Goal: Navigation & Orientation: Find specific page/section

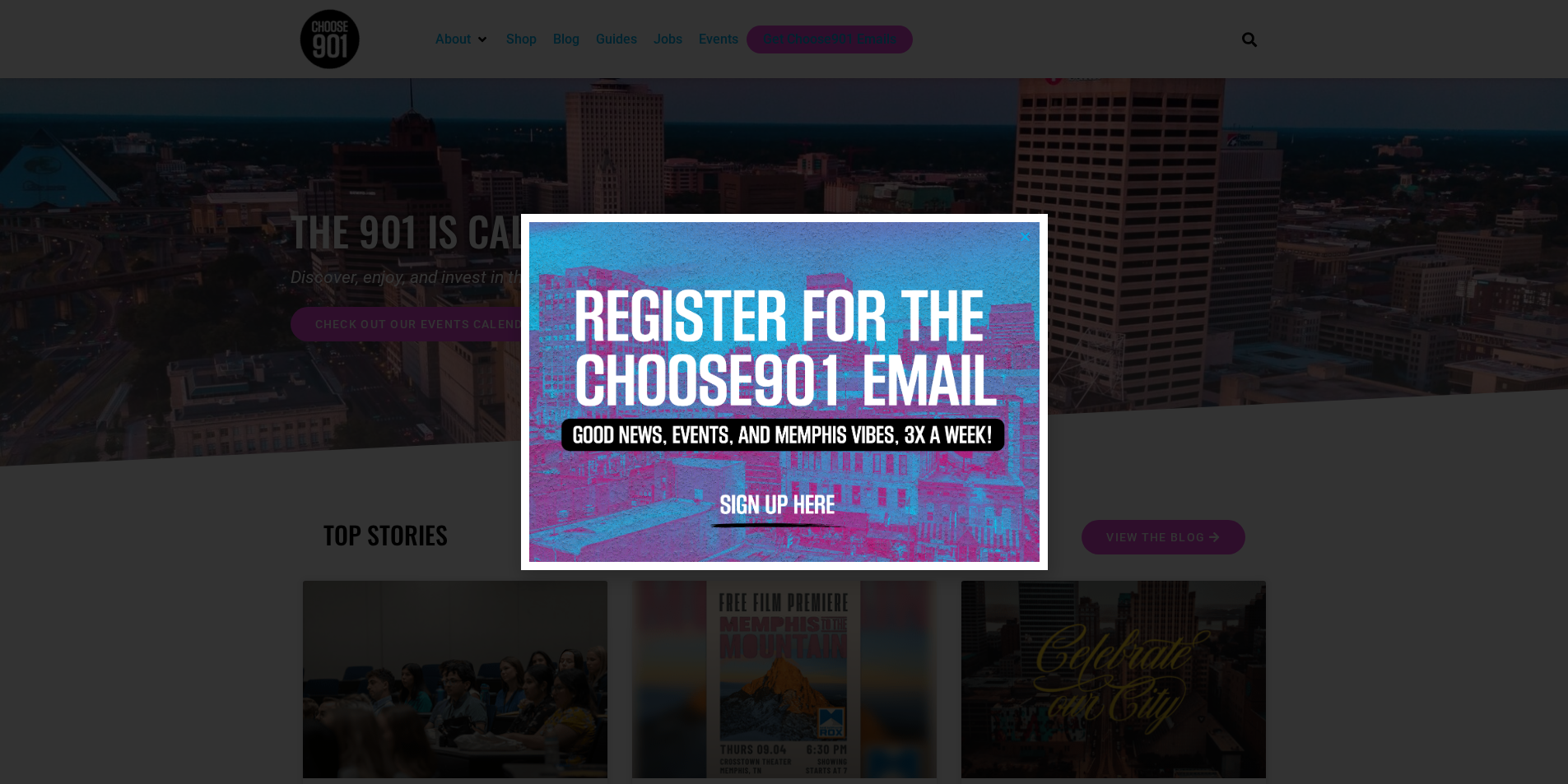
click at [1022, 229] on img at bounding box center [784, 391] width 510 height 339
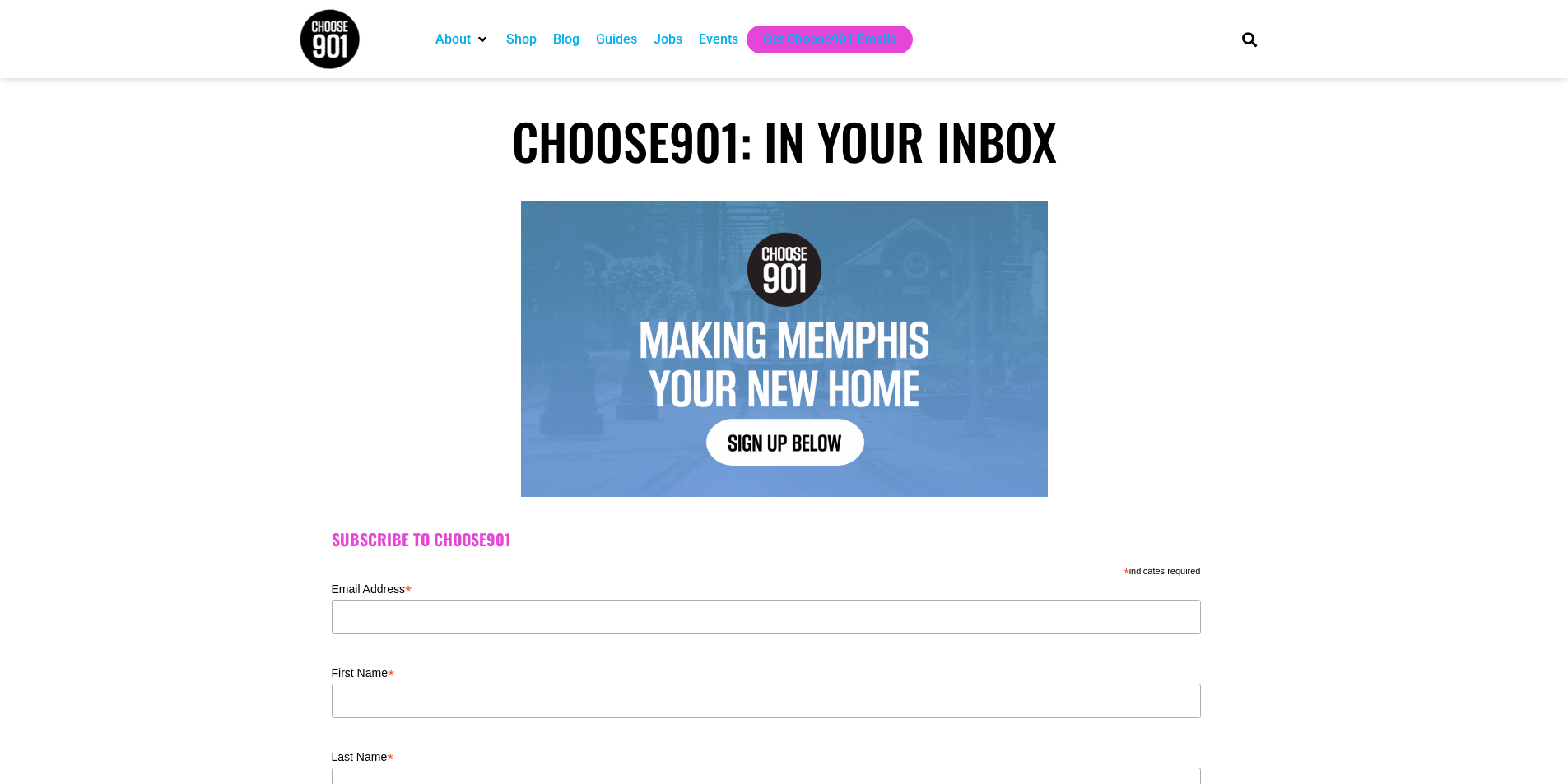
click at [721, 38] on div "Events" at bounding box center [719, 39] width 40 height 20
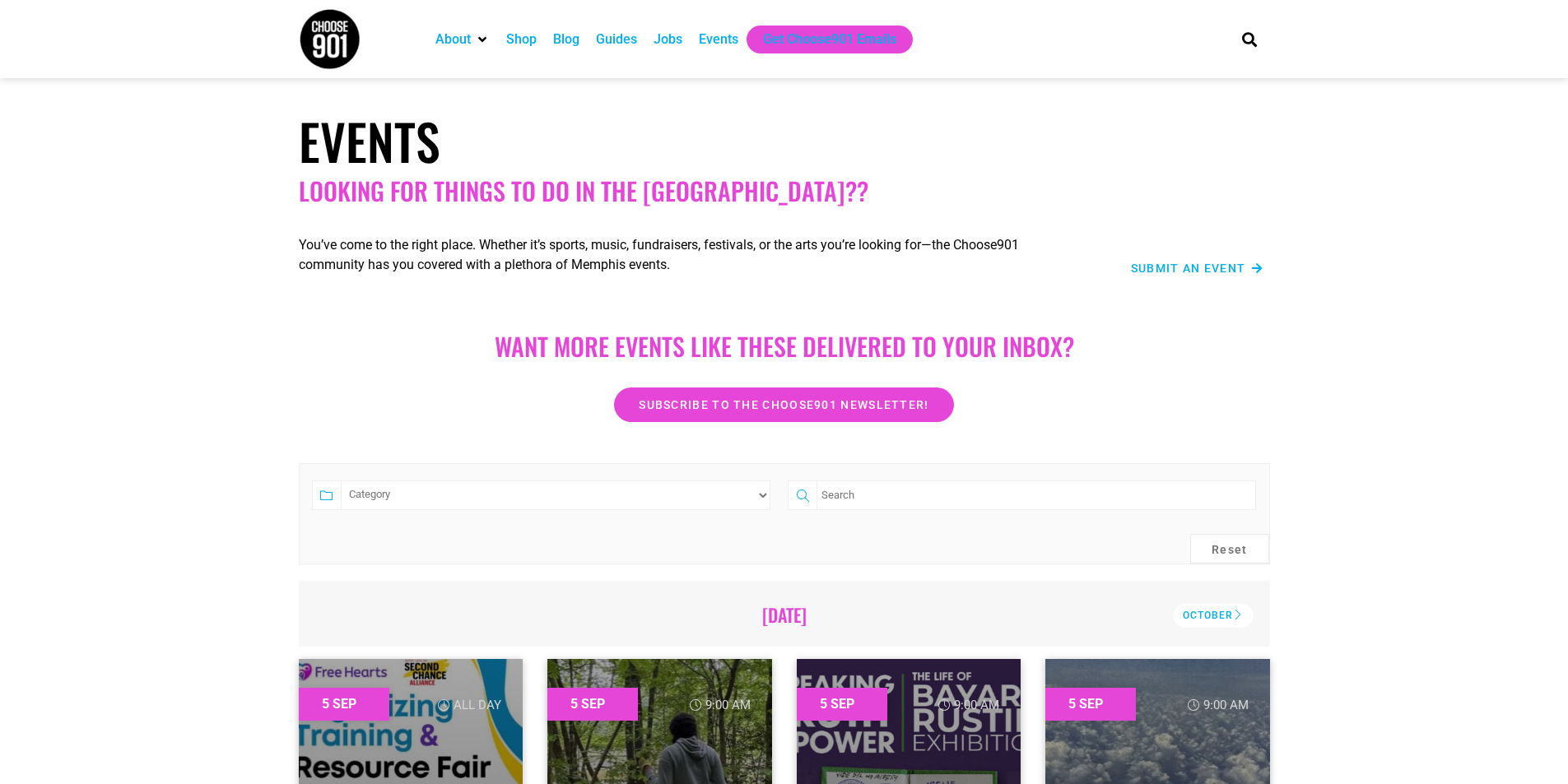
click at [527, 39] on div "Shop" at bounding box center [521, 39] width 30 height 20
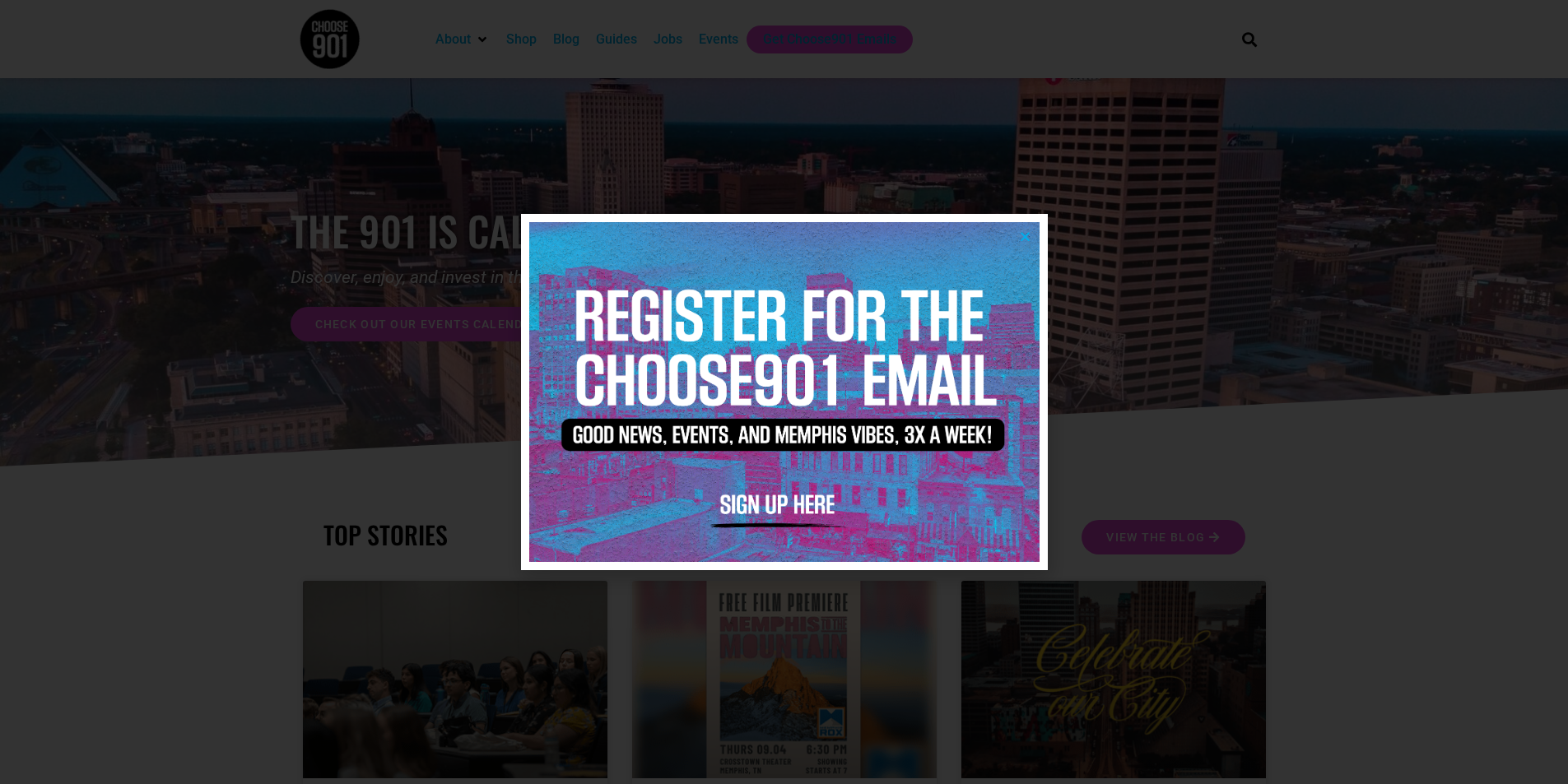
click at [1017, 237] on img at bounding box center [784, 391] width 510 height 339
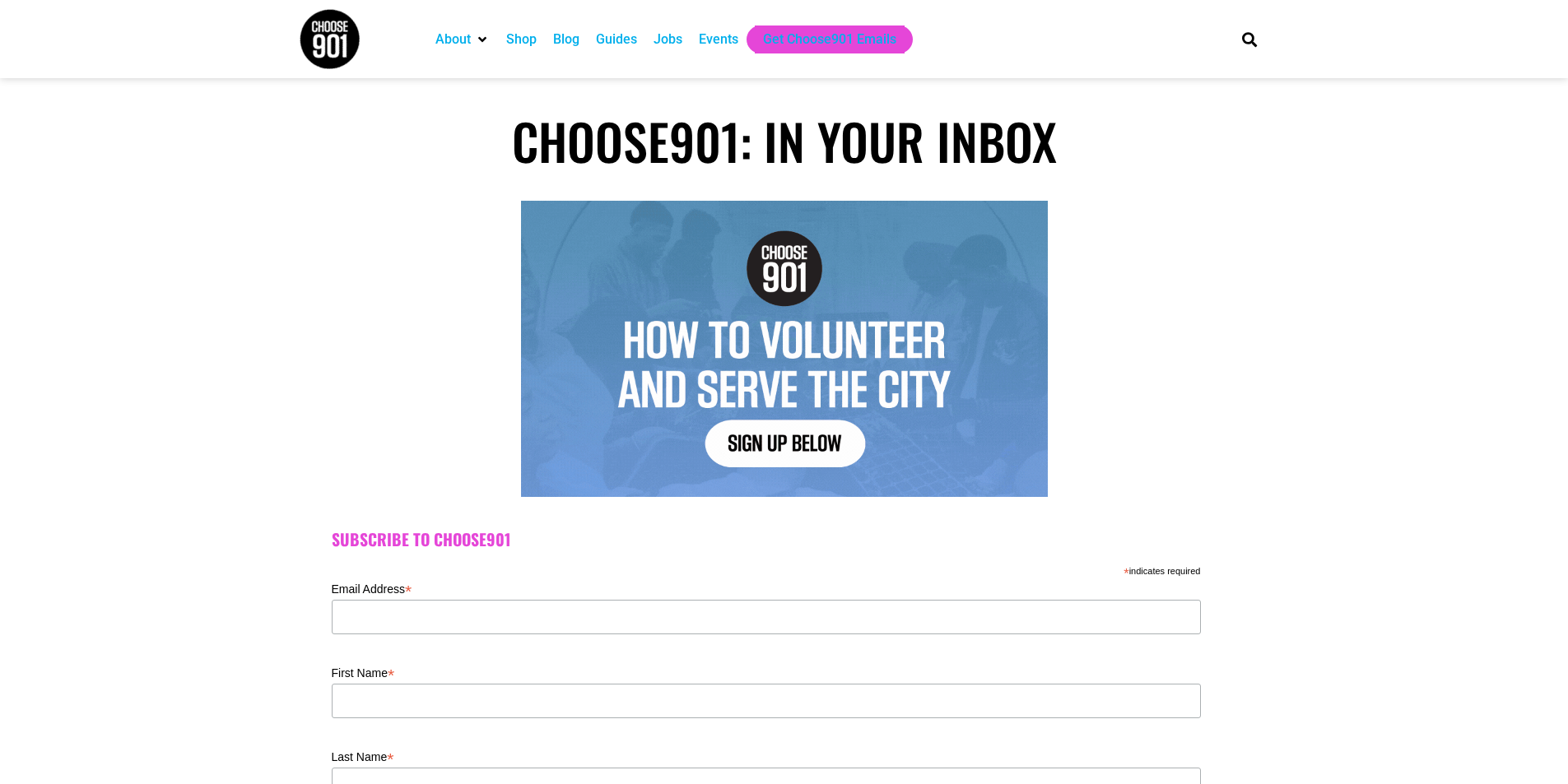
click at [513, 44] on div "Shop" at bounding box center [521, 39] width 30 height 20
